Goal: Task Accomplishment & Management: Manage account settings

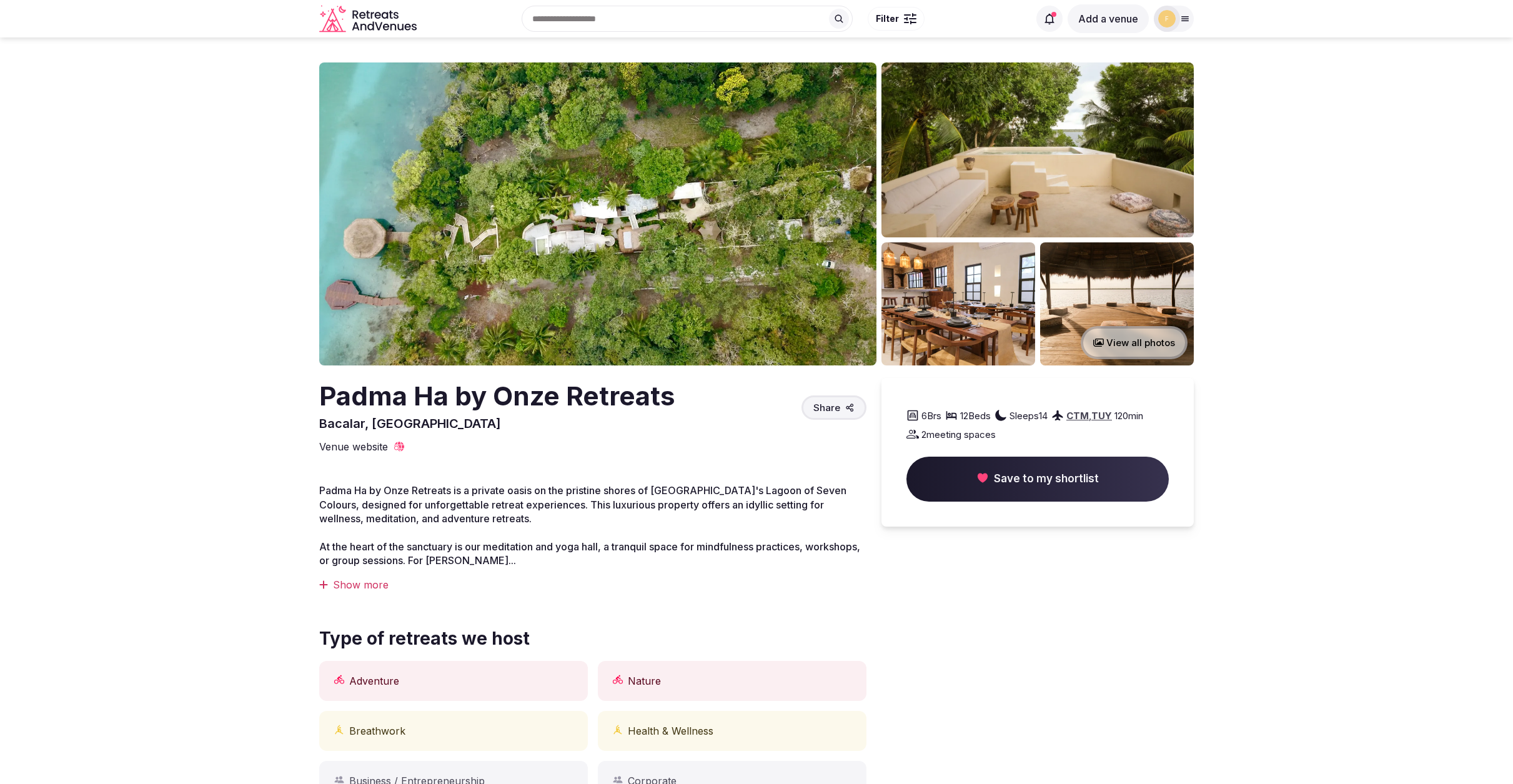
click at [1181, 20] on icon at bounding box center [1185, 19] width 7 height 4
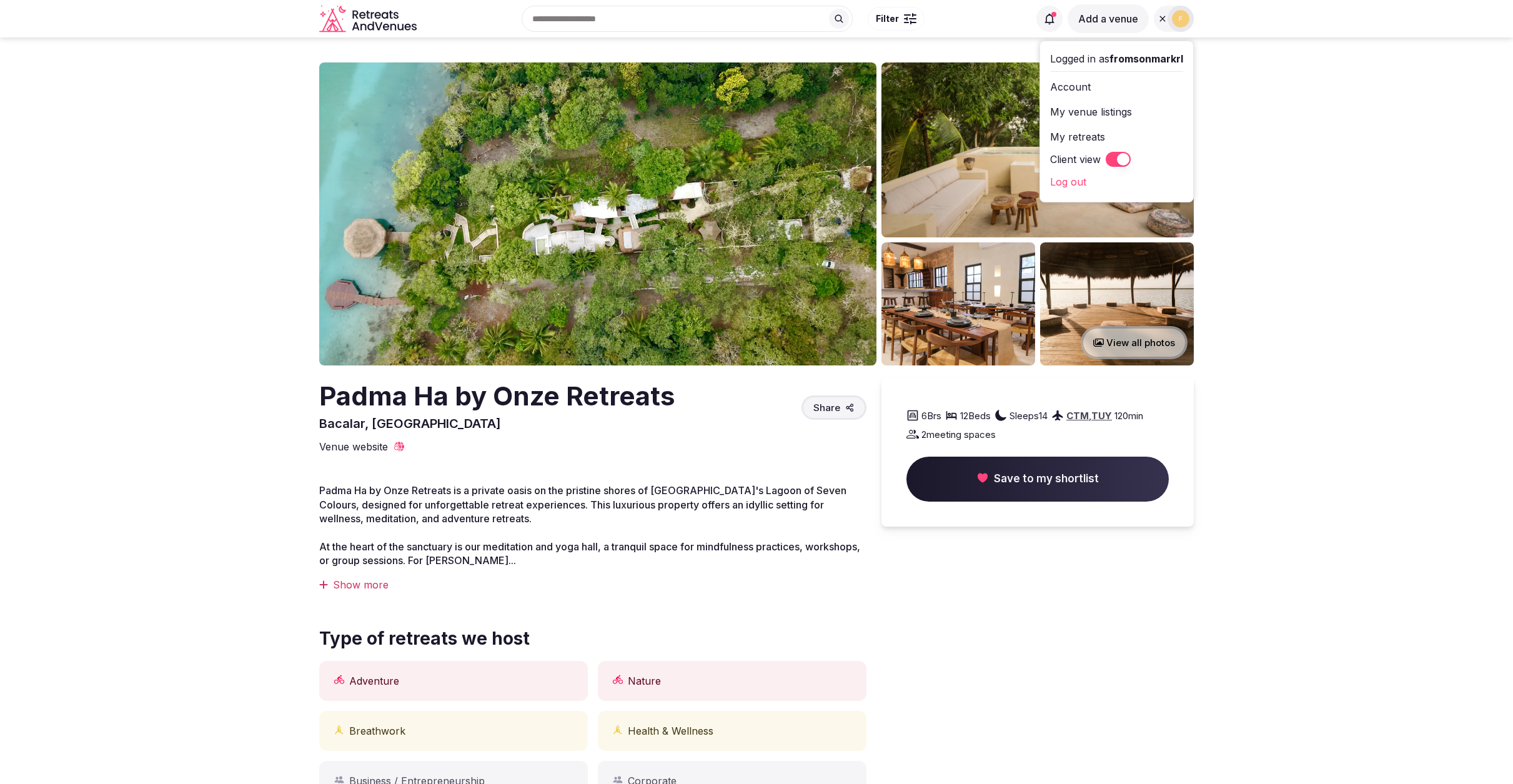
click at [1092, 136] on link "My retreats" at bounding box center [1116, 136] width 133 height 20
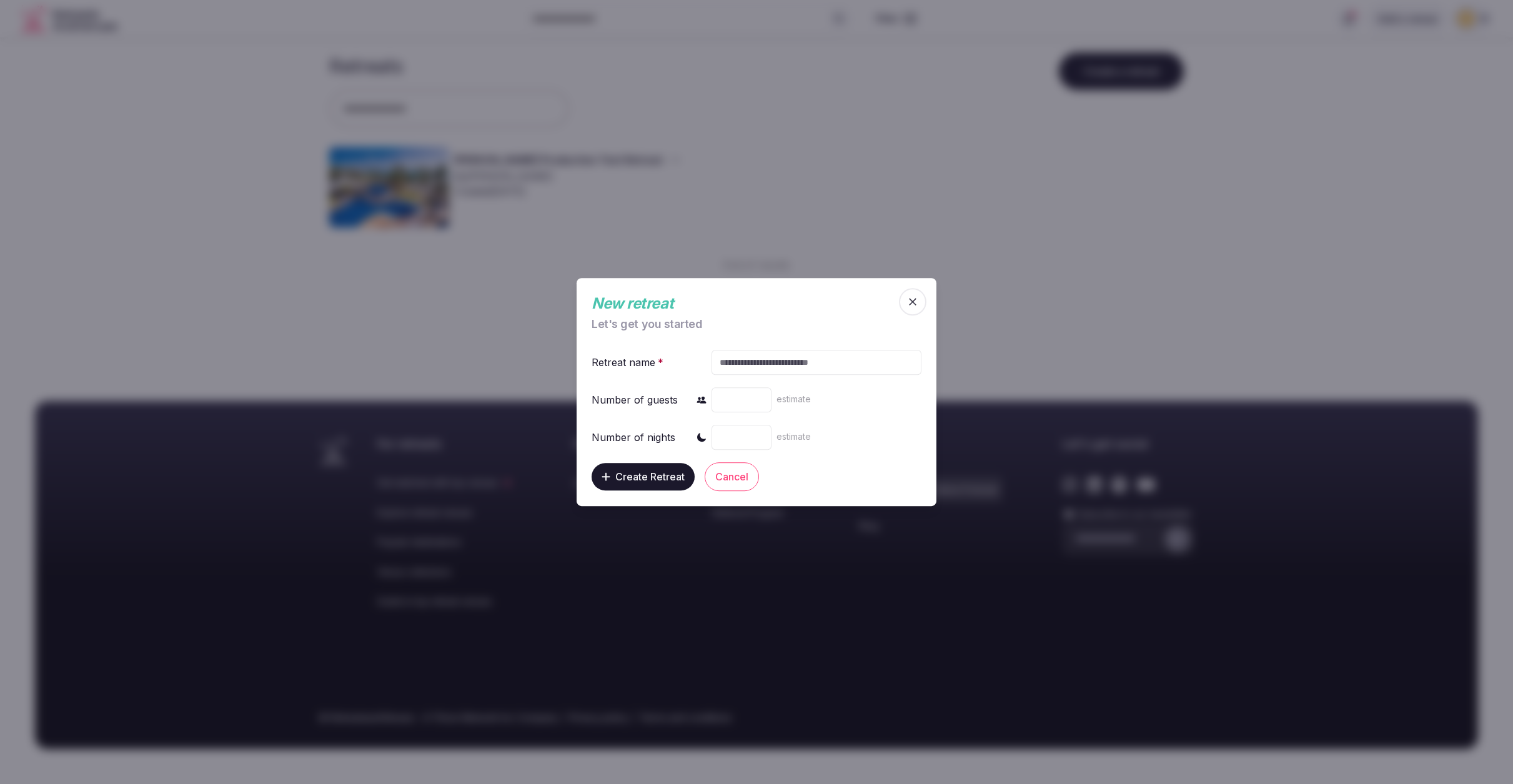
click at [912, 305] on icon "button" at bounding box center [913, 301] width 12 height 12
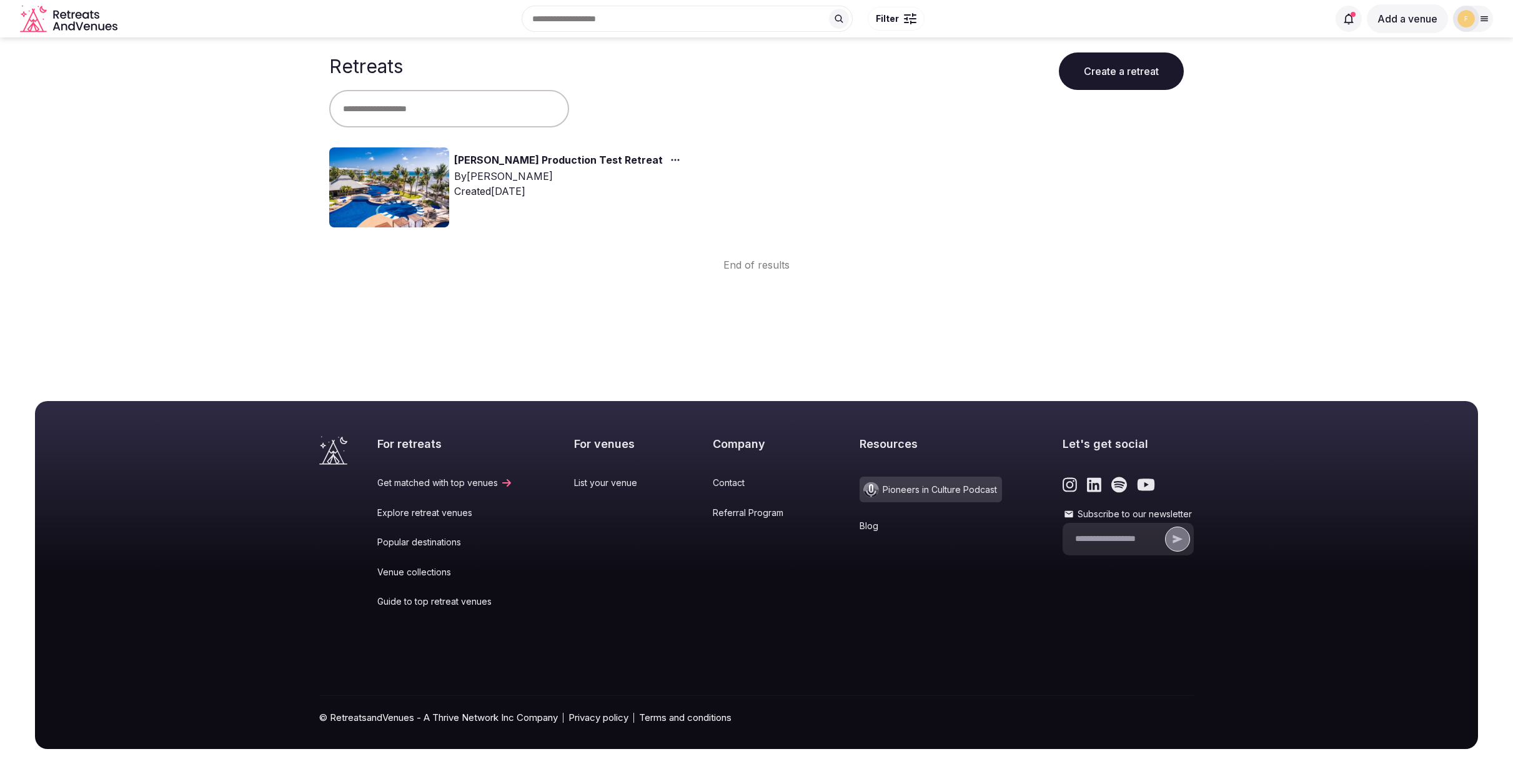
click at [547, 157] on link "Corey's Production Test Retreat" at bounding box center [558, 161] width 209 height 16
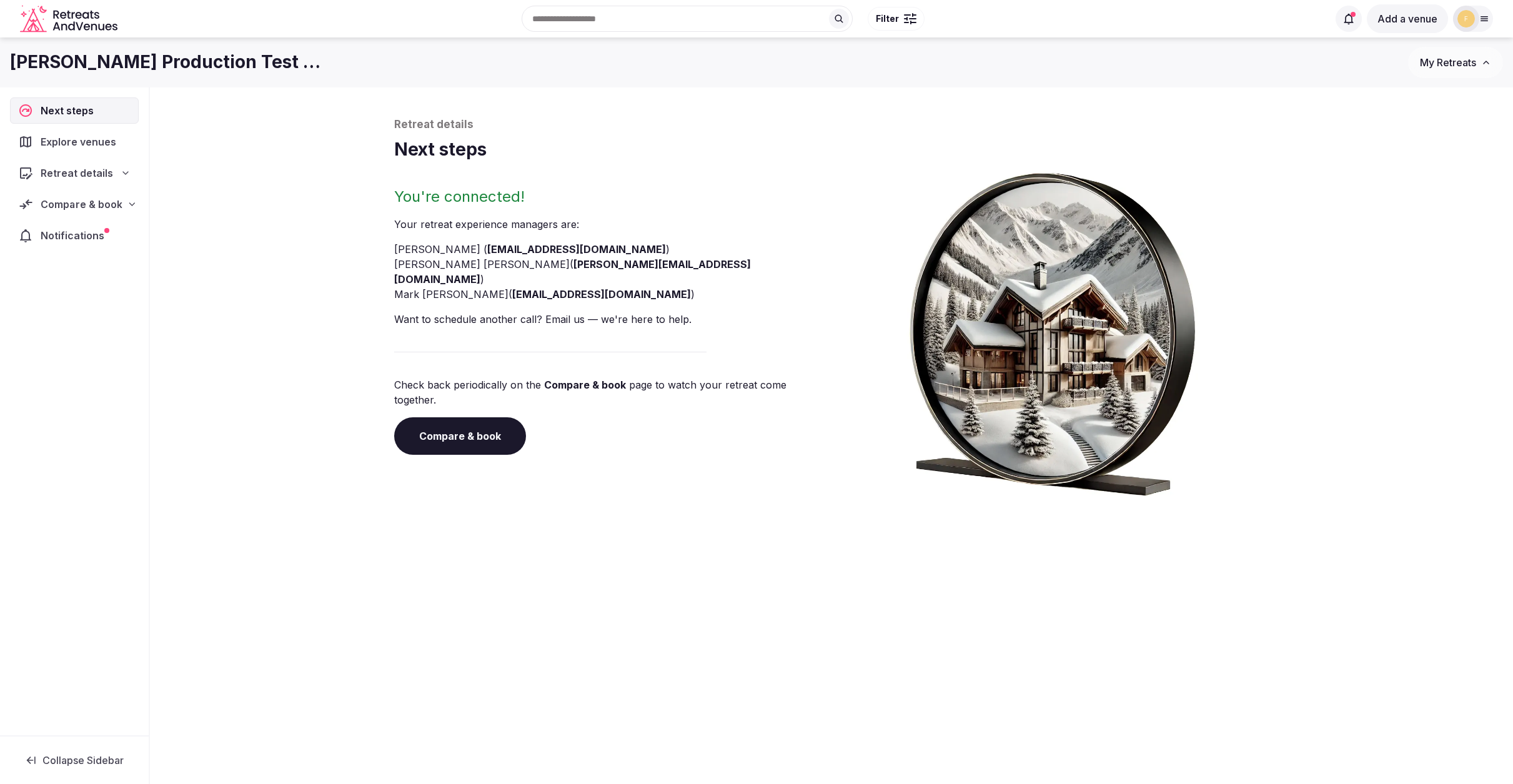
click at [79, 203] on span "Compare & book" at bounding box center [81, 204] width 81 height 15
click at [58, 280] on span "Proposals received (2)" at bounding box center [79, 286] width 99 height 12
